Goal: Information Seeking & Learning: Learn about a topic

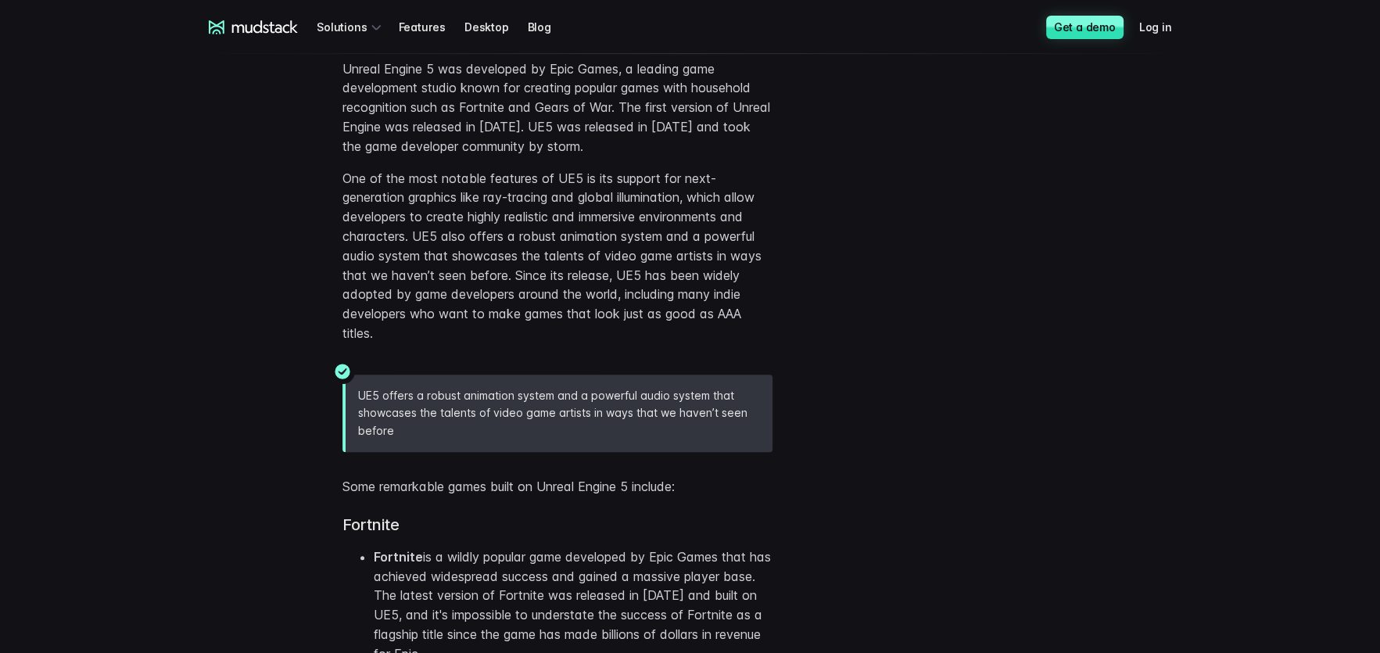
scroll to position [1177, 0]
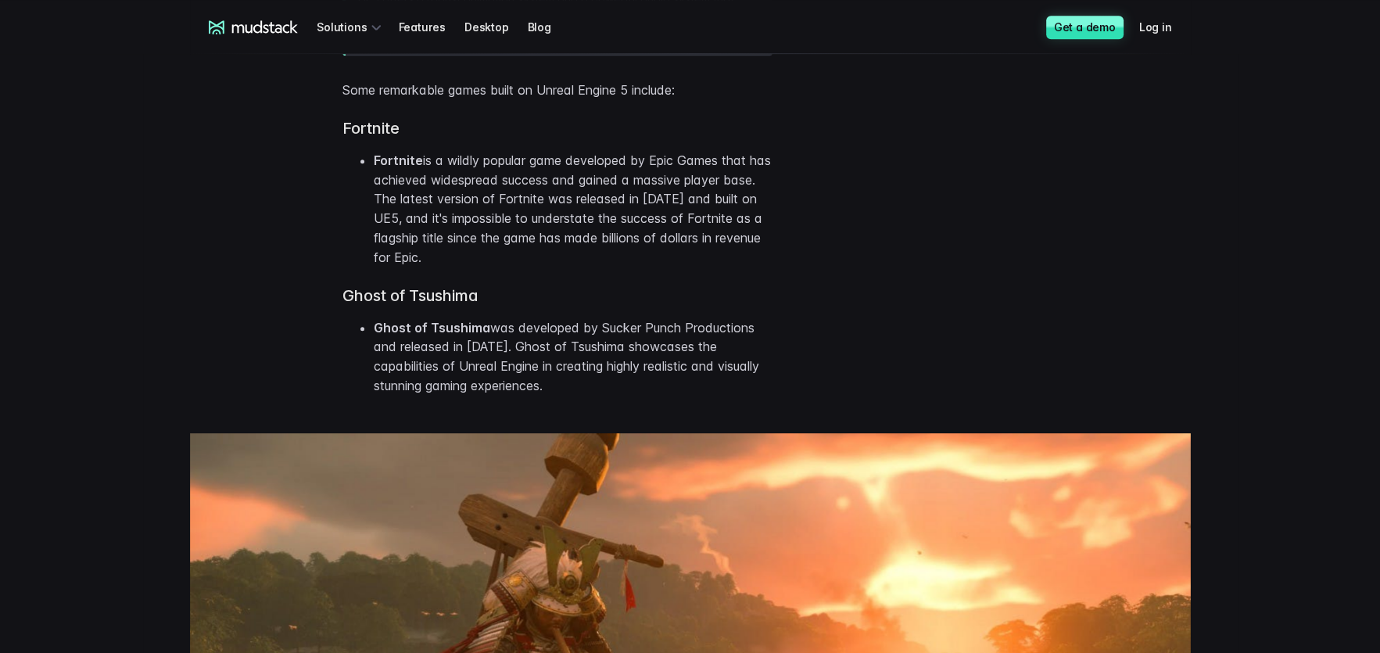
click at [405, 338] on li "Ghost of Tsushima was developed by Sucker Punch Productions and released in [DA…" at bounding box center [573, 356] width 399 height 77
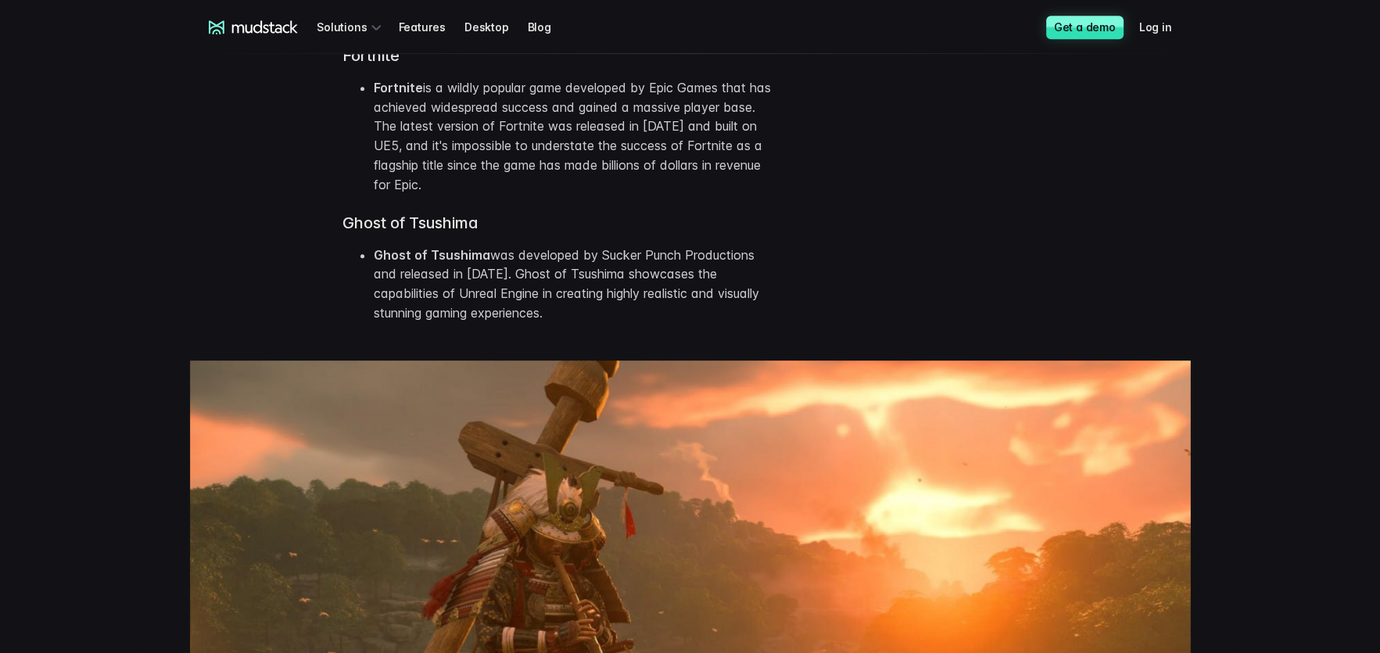
scroll to position [1255, 0]
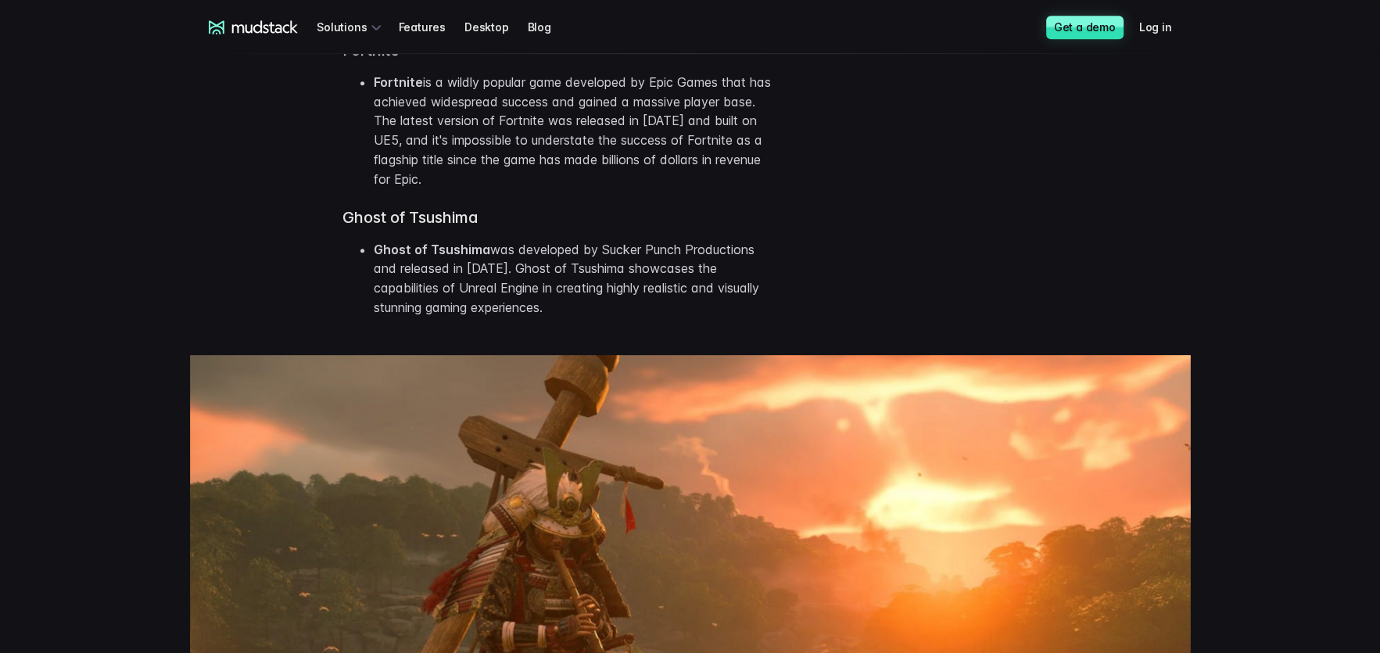
click at [435, 270] on li "Ghost of Tsushima was developed by Sucker Punch Productions and released in [DA…" at bounding box center [573, 278] width 399 height 77
drag, startPoint x: 342, startPoint y: 216, endPoint x: 386, endPoint y: 247, distance: 54.4
click at [425, 249] on div "Some remarkable games built on Unreal Engine 5 include: Fortnite Fortnite is a …" at bounding box center [557, 159] width 430 height 315
click at [380, 247] on strong "Ghost of Tsushima" at bounding box center [432, 250] width 116 height 16
click at [374, 246] on li "Ghost of Tsushima was developed by Sucker Punch Productions and released in [DA…" at bounding box center [573, 278] width 399 height 77
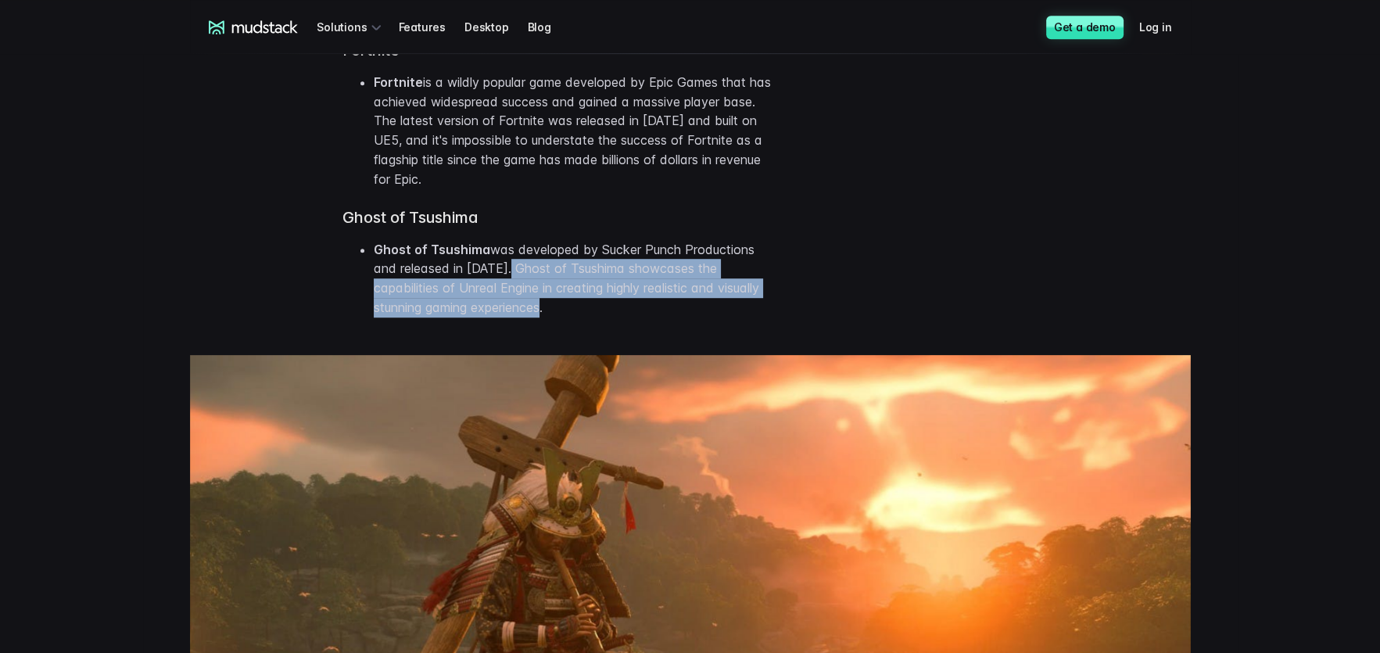
drag, startPoint x: 509, startPoint y: 269, endPoint x: 646, endPoint y: 306, distance: 142.6
click at [645, 306] on li "Ghost of Tsushima was developed by Sucker Punch Productions and released in [DA…" at bounding box center [573, 278] width 399 height 77
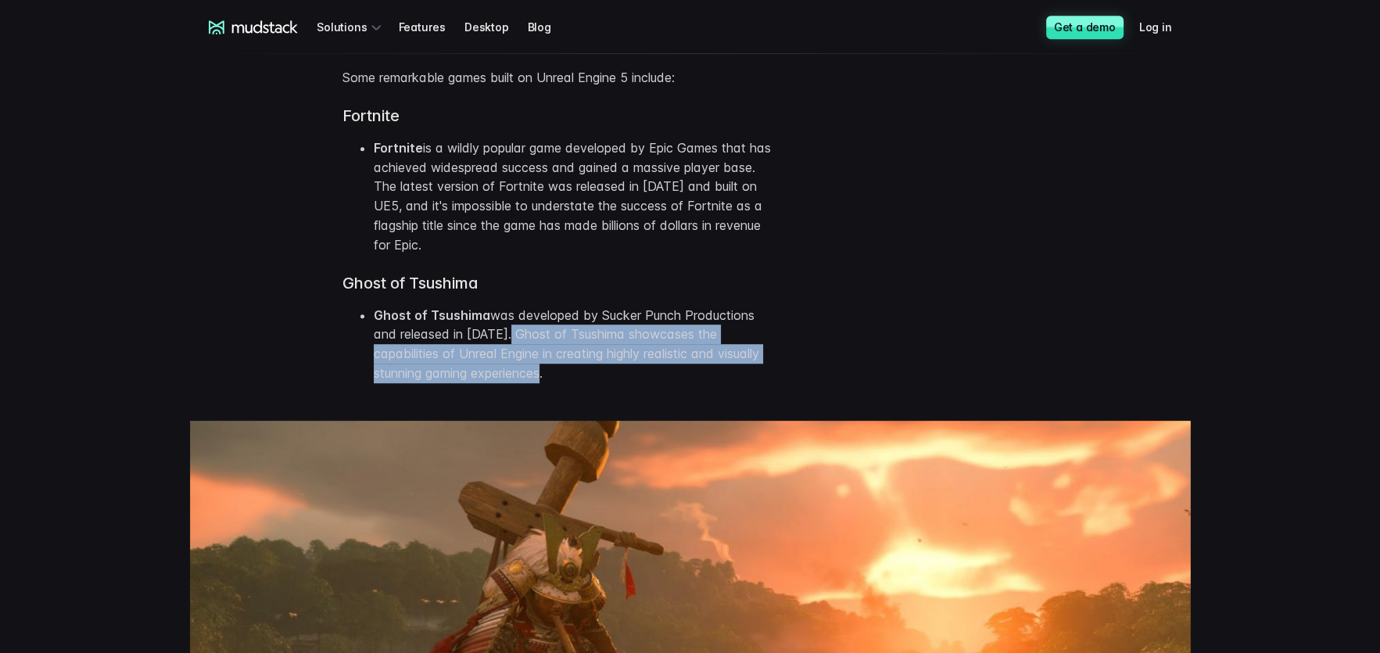
scroll to position [1328, 0]
